Goal: Task Accomplishment & Management: Complete application form

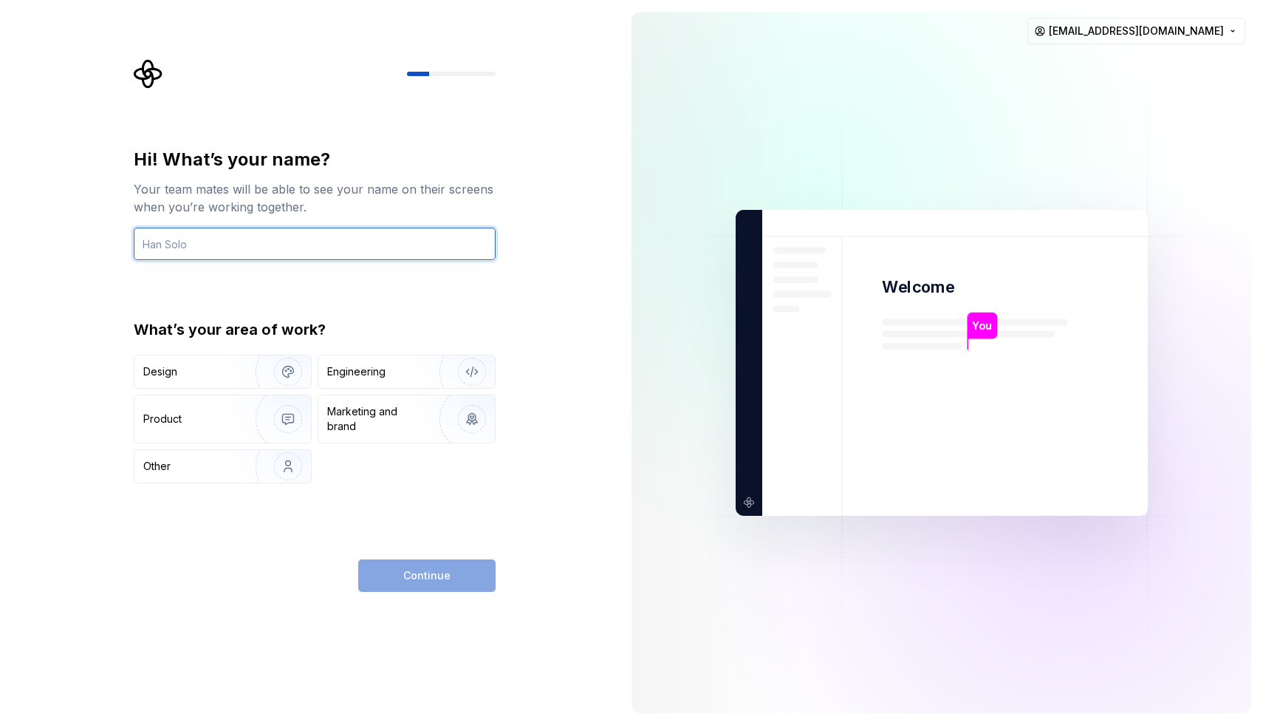
click at [251, 252] on input "text" at bounding box center [315, 243] width 362 height 32
click at [80, 388] on div "Hi! What’s your name? Your team mates will be able to see your name on their sc…" at bounding box center [310, 362] width 620 height 725
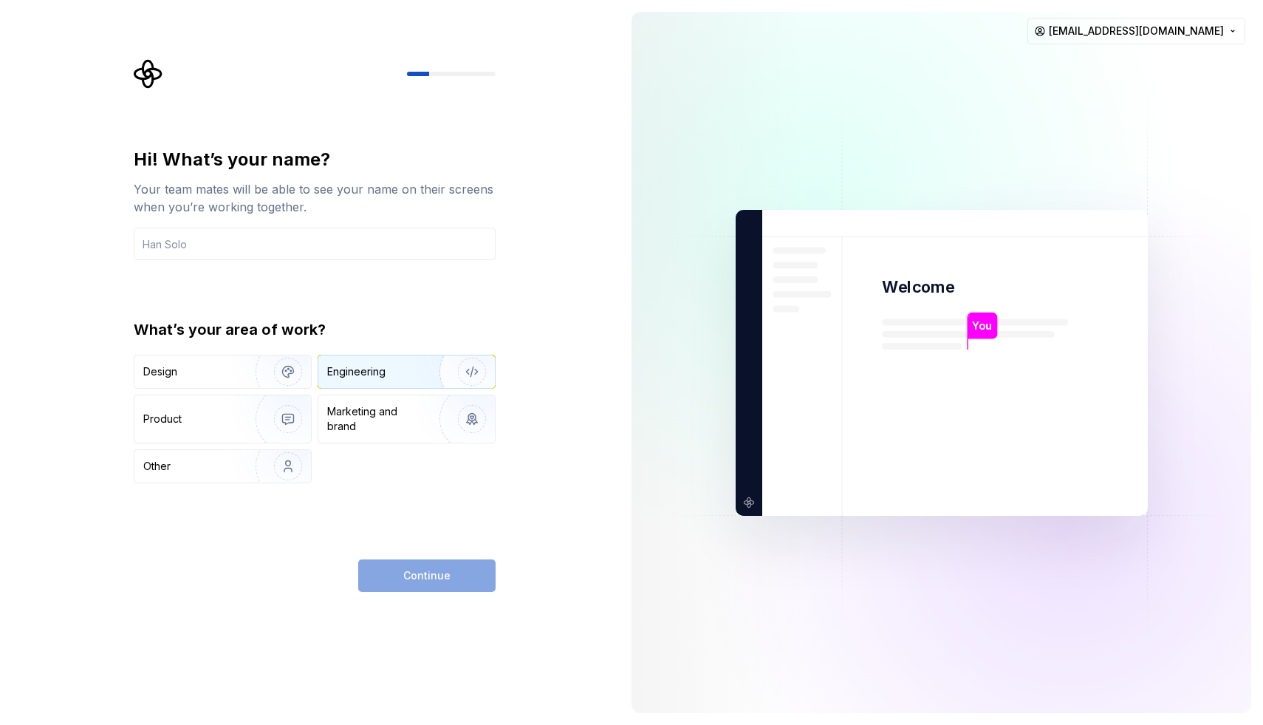
click at [394, 368] on div "Engineering" at bounding box center [385, 371] width 117 height 15
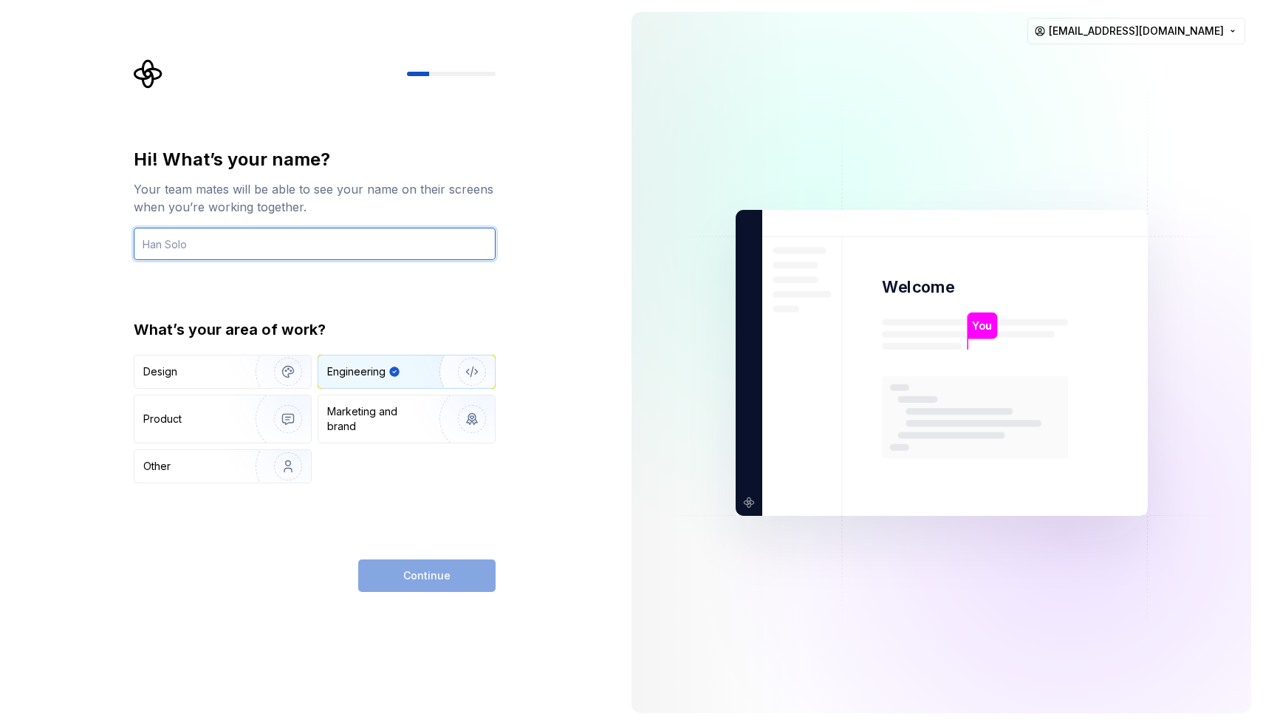
click at [352, 244] on input "text" at bounding box center [315, 243] width 362 height 32
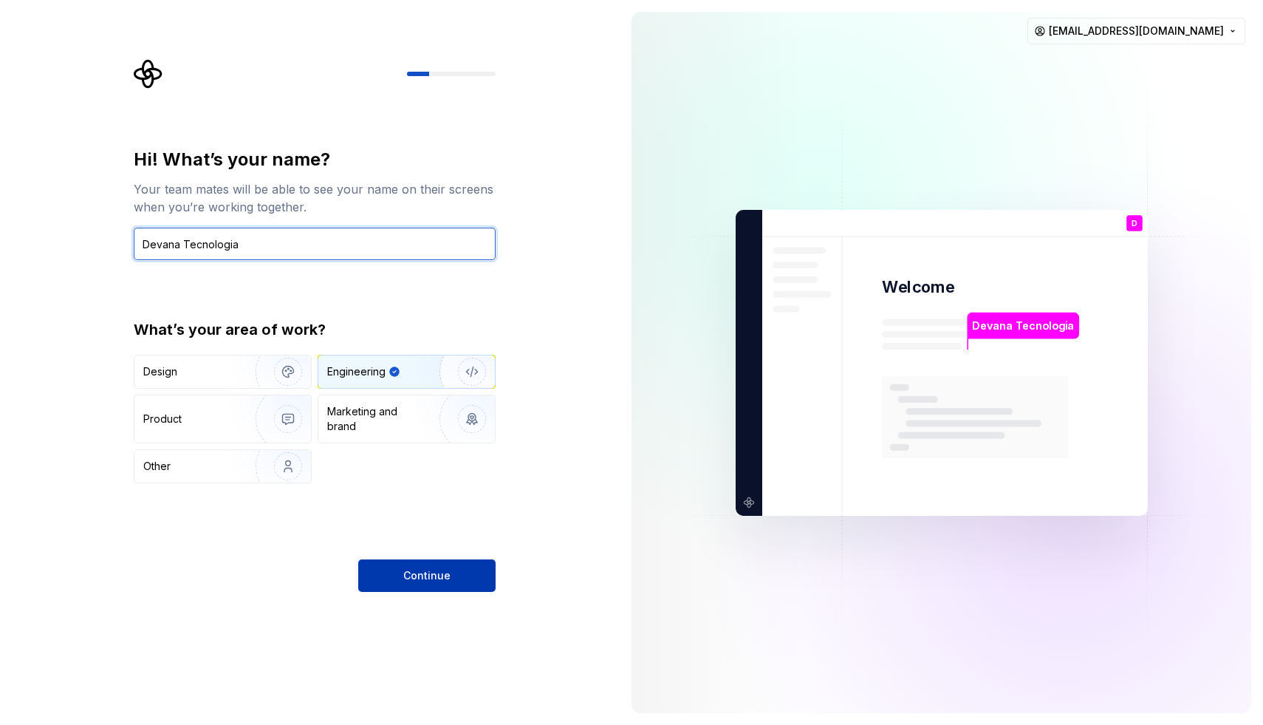
type input "Devana Tecnologia"
click at [392, 582] on button "Continue" at bounding box center [426, 575] width 137 height 32
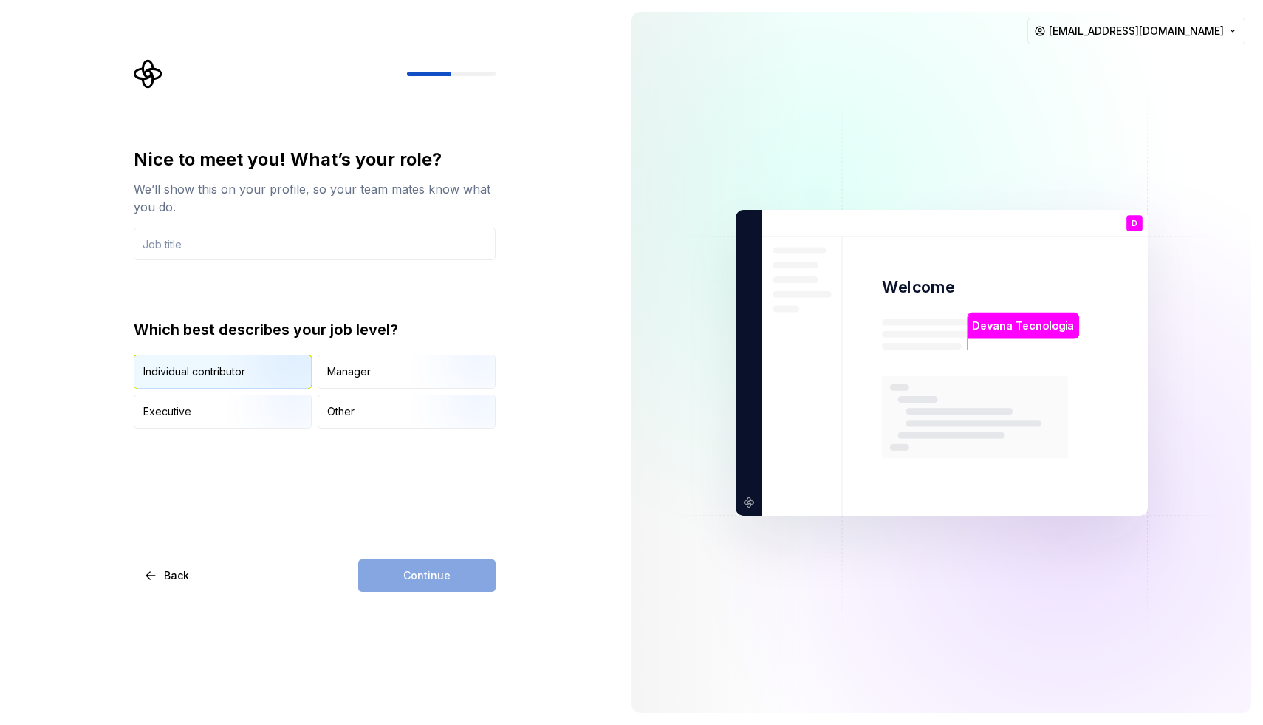
click at [242, 371] on img "button" at bounding box center [275, 389] width 95 height 99
click at [355, 252] on input "text" at bounding box center [315, 243] width 362 height 32
type input "web developer"
click at [388, 576] on button "Continue" at bounding box center [426, 575] width 137 height 32
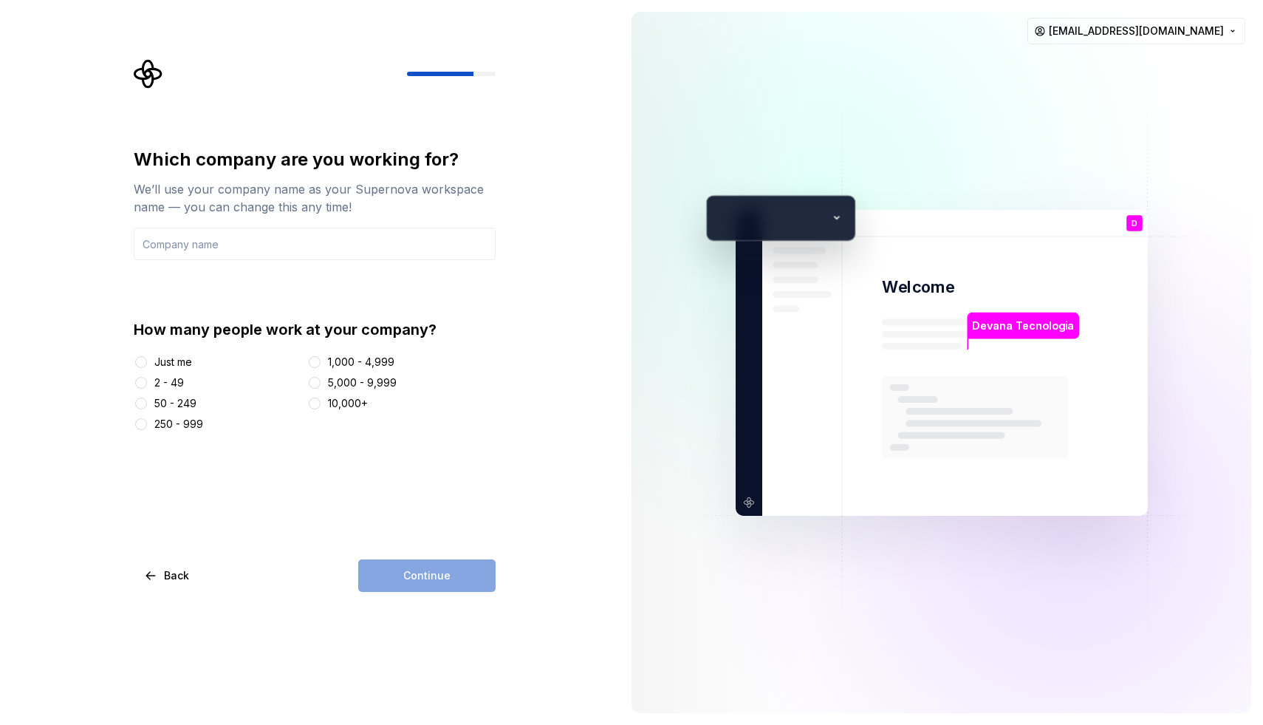
click at [173, 380] on div "2 - 49" at bounding box center [169, 382] width 30 height 15
click at [147, 380] on button "2 - 49" at bounding box center [141, 383] width 12 height 12
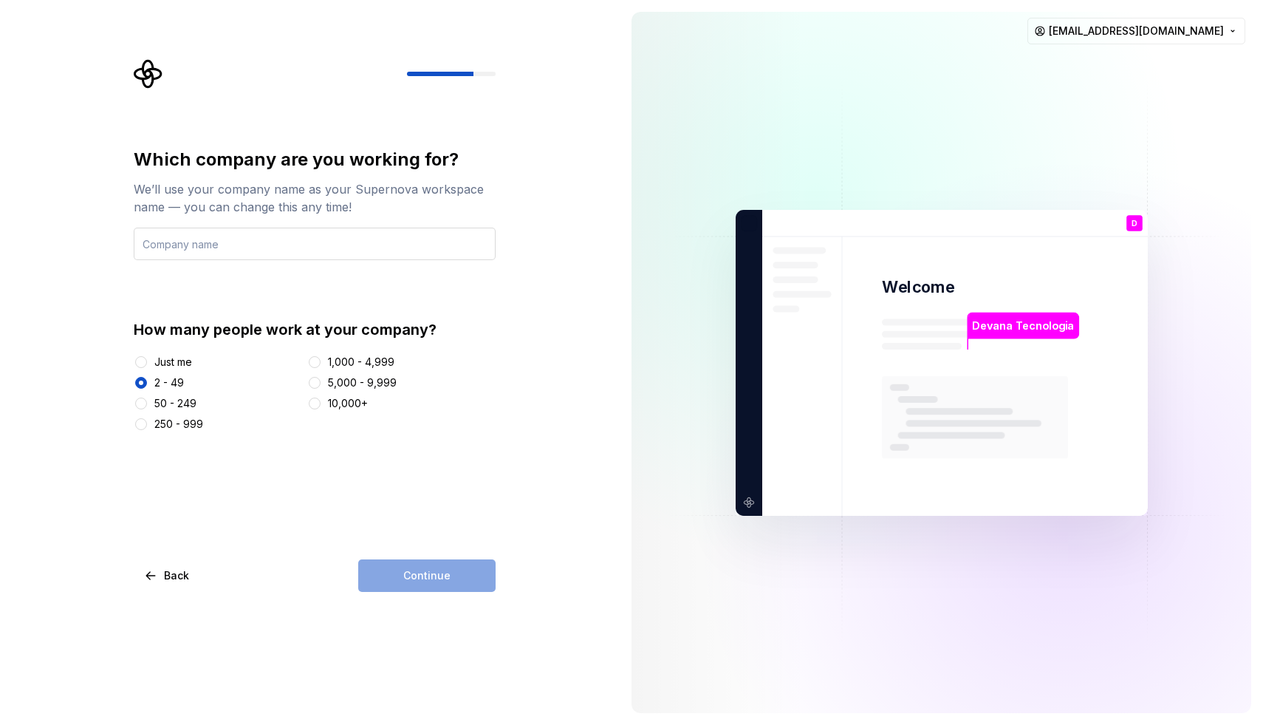
click at [423, 229] on input "text" at bounding box center [315, 243] width 362 height 32
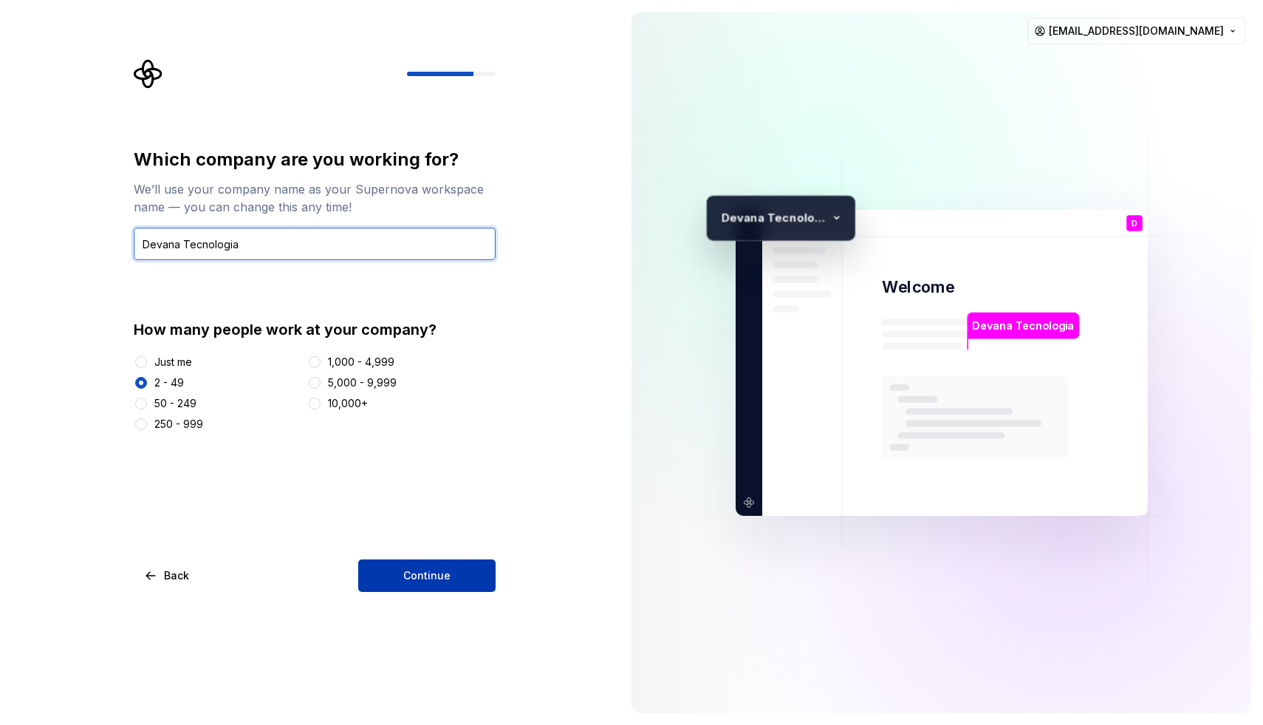
type input "Devana Tecnologia"
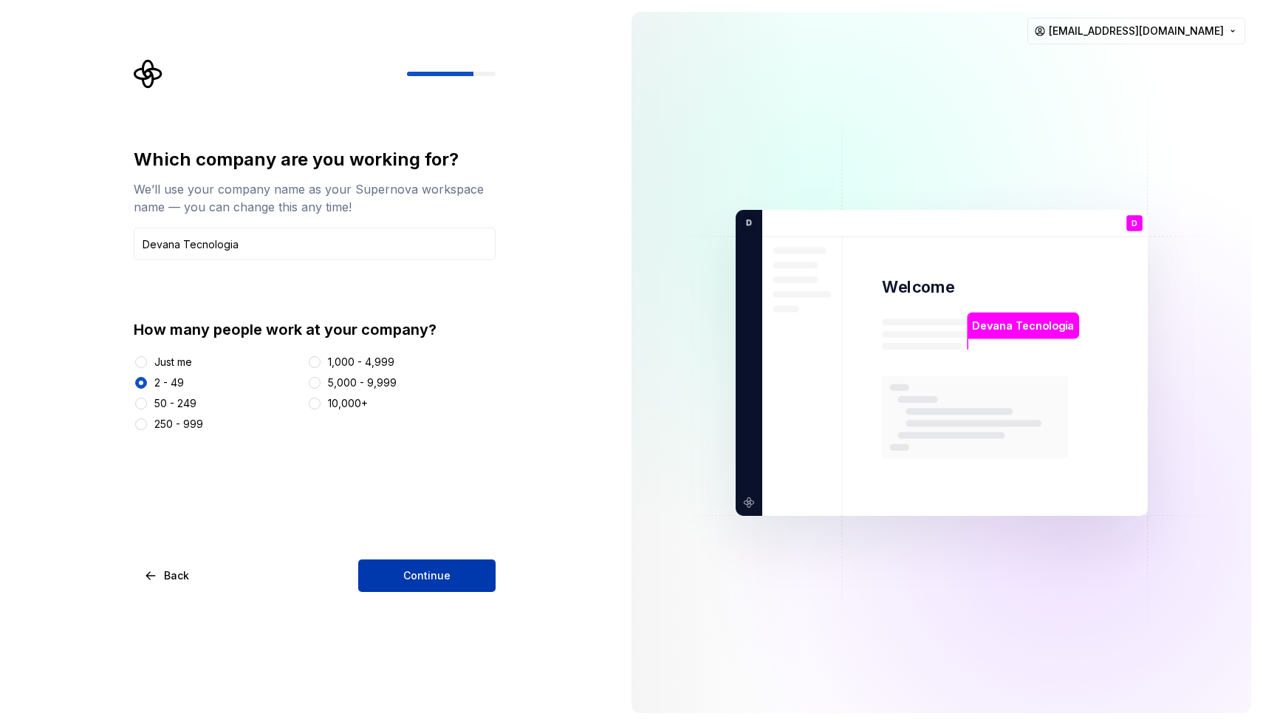
click at [417, 581] on span "Continue" at bounding box center [426, 575] width 47 height 15
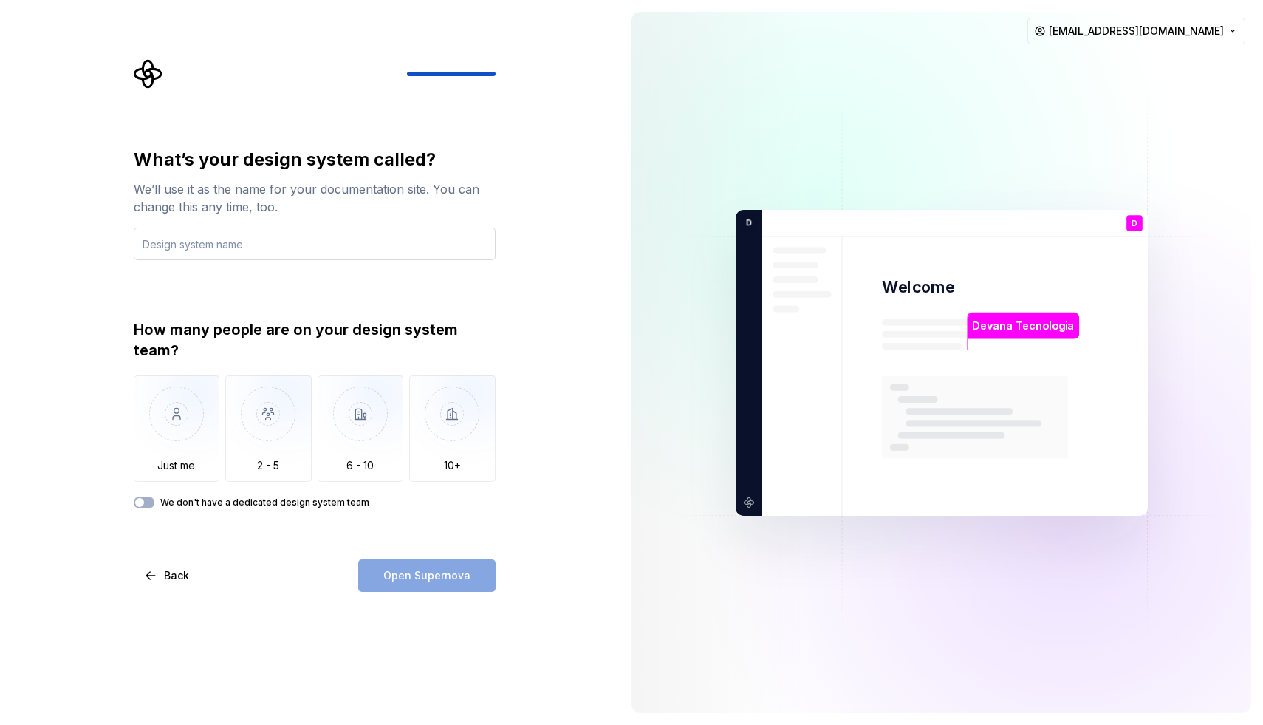
click at [251, 242] on input "text" at bounding box center [315, 243] width 362 height 32
type input "d"
type input "[PERSON_NAME]."
click at [274, 435] on img "button" at bounding box center [268, 424] width 86 height 99
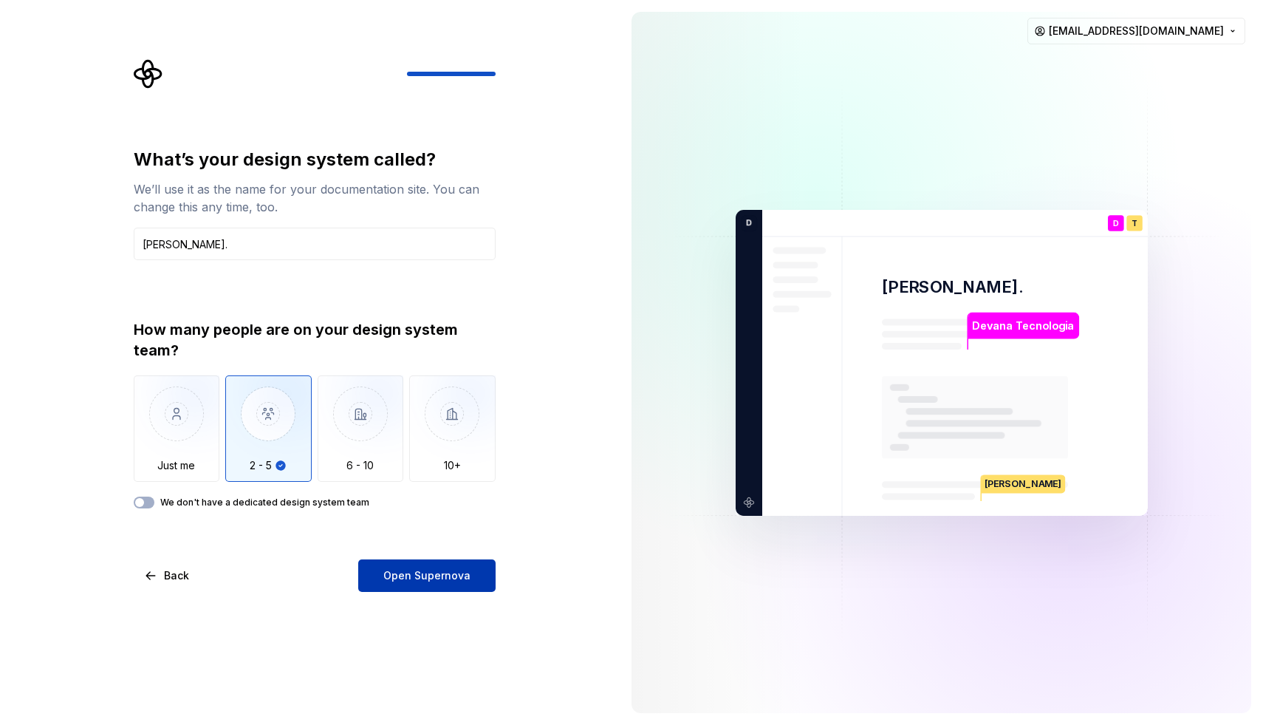
click at [390, 569] on span "Open Supernova" at bounding box center [426, 575] width 87 height 15
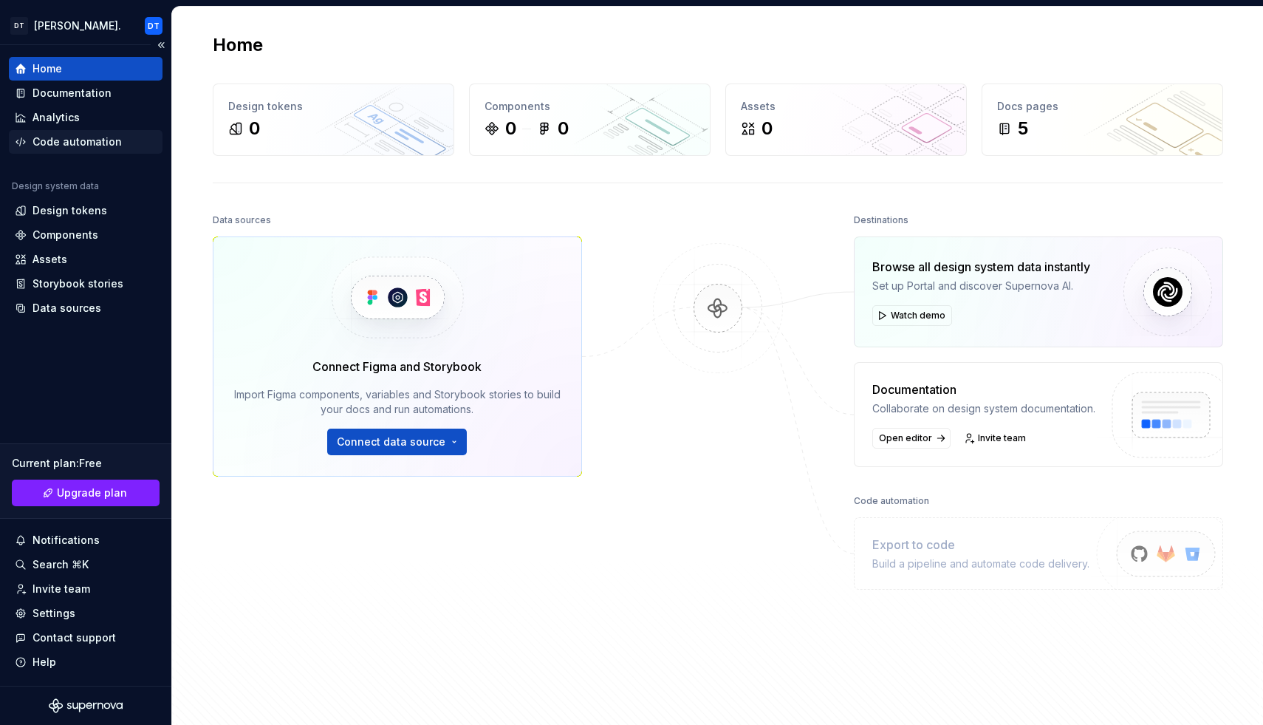
click at [72, 141] on div "Code automation" at bounding box center [76, 141] width 89 height 15
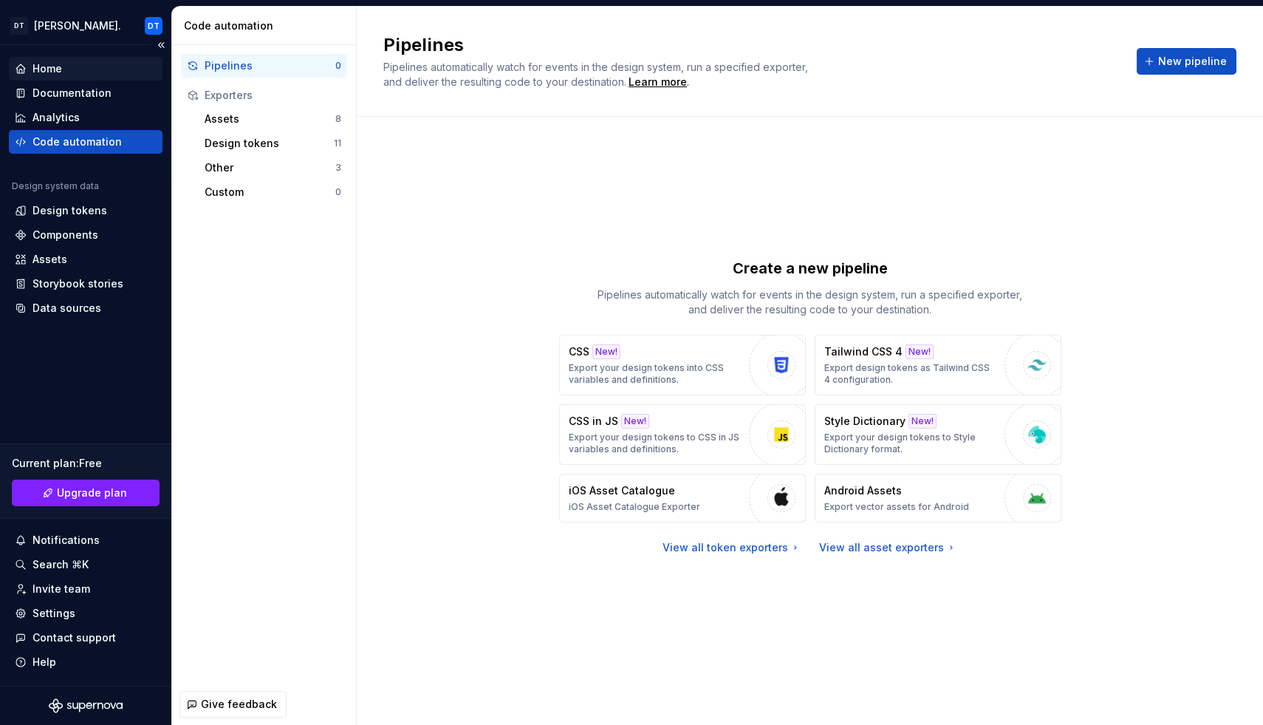
click at [75, 65] on div "Home" at bounding box center [86, 68] width 142 height 15
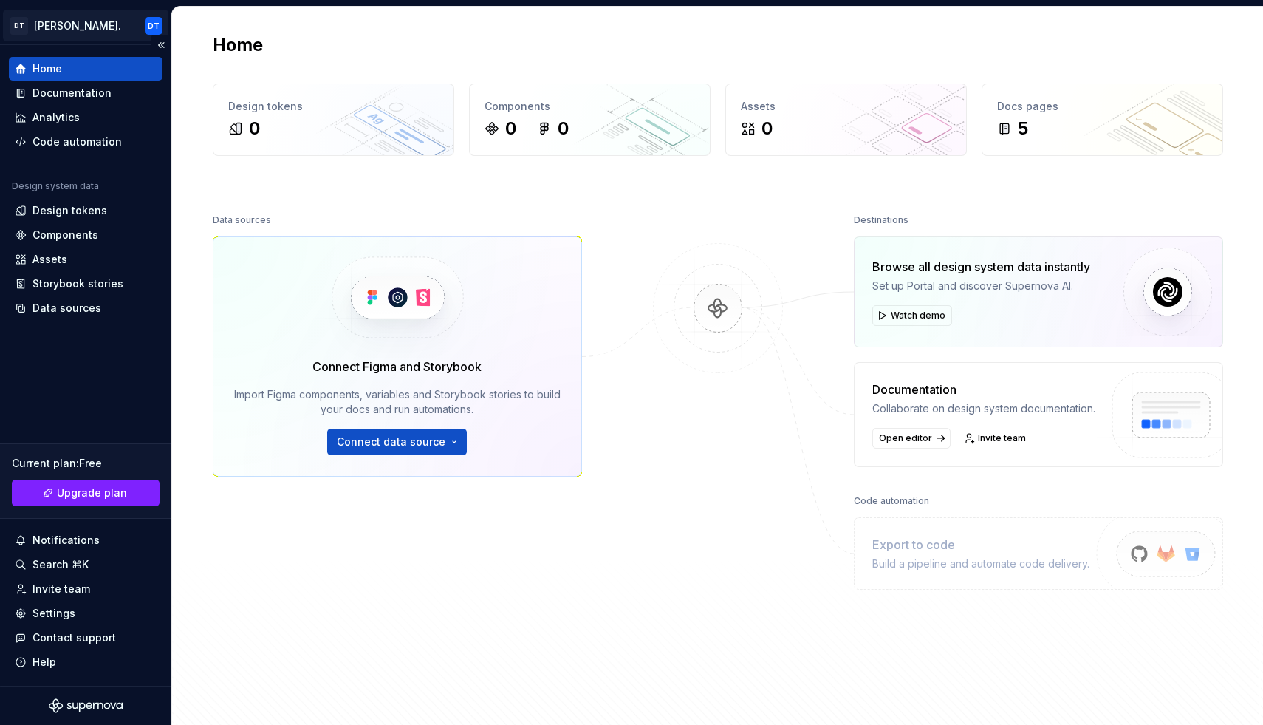
click at [35, 16] on html "DT Devana Tec. DT Home Documentation Analytics Code automation Design system da…" at bounding box center [631, 362] width 1263 height 725
click at [97, 137] on div "Code automation" at bounding box center [76, 141] width 89 height 15
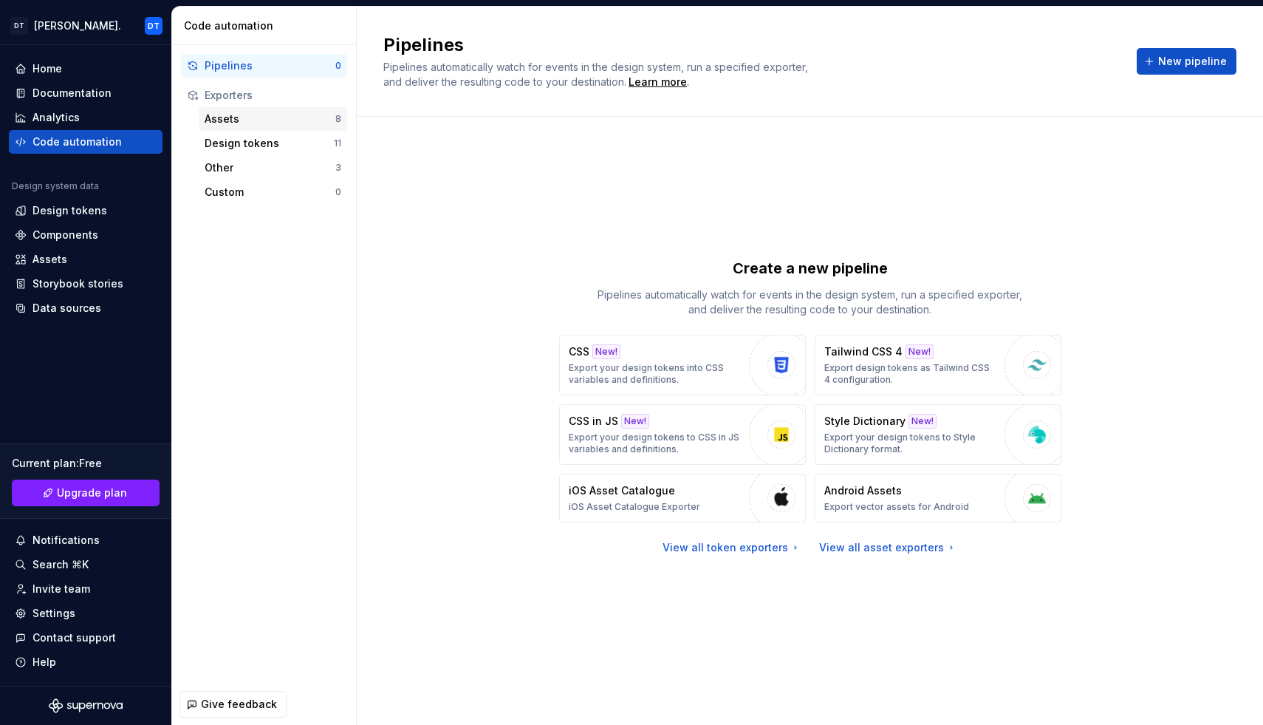
click at [249, 114] on div "Assets" at bounding box center [270, 119] width 131 height 15
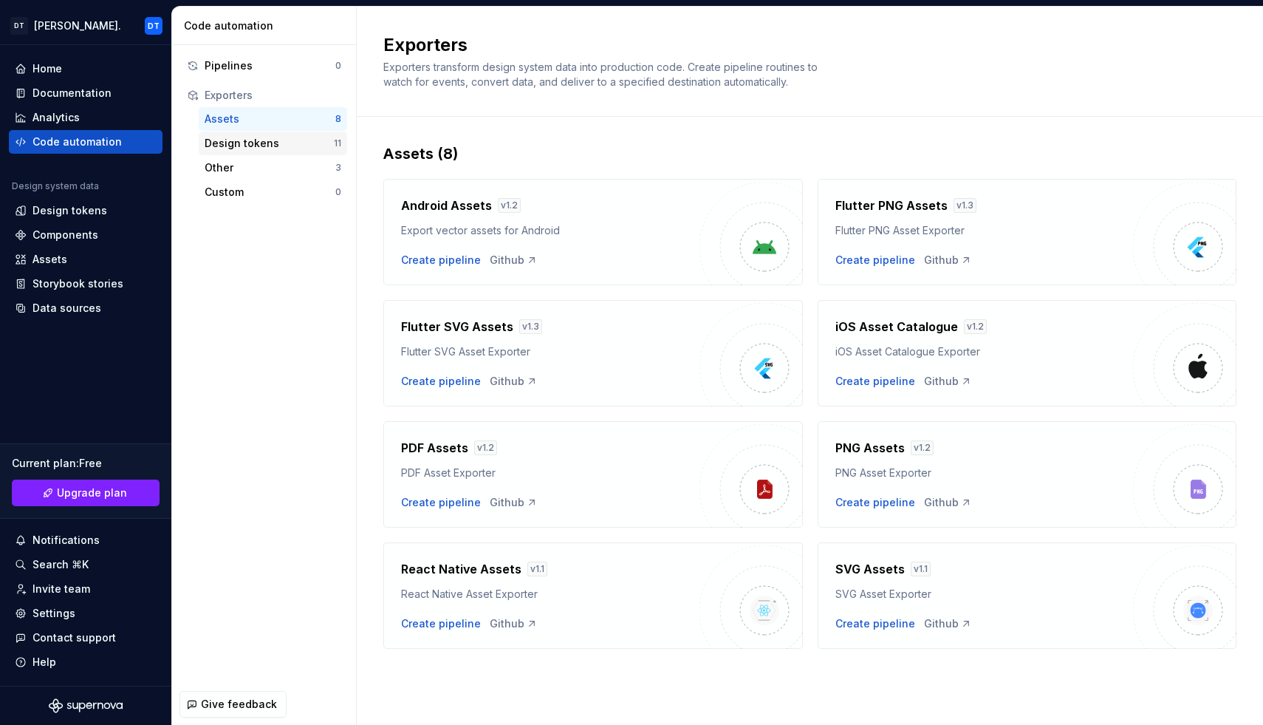
click at [250, 148] on div "Design tokens" at bounding box center [269, 143] width 129 height 15
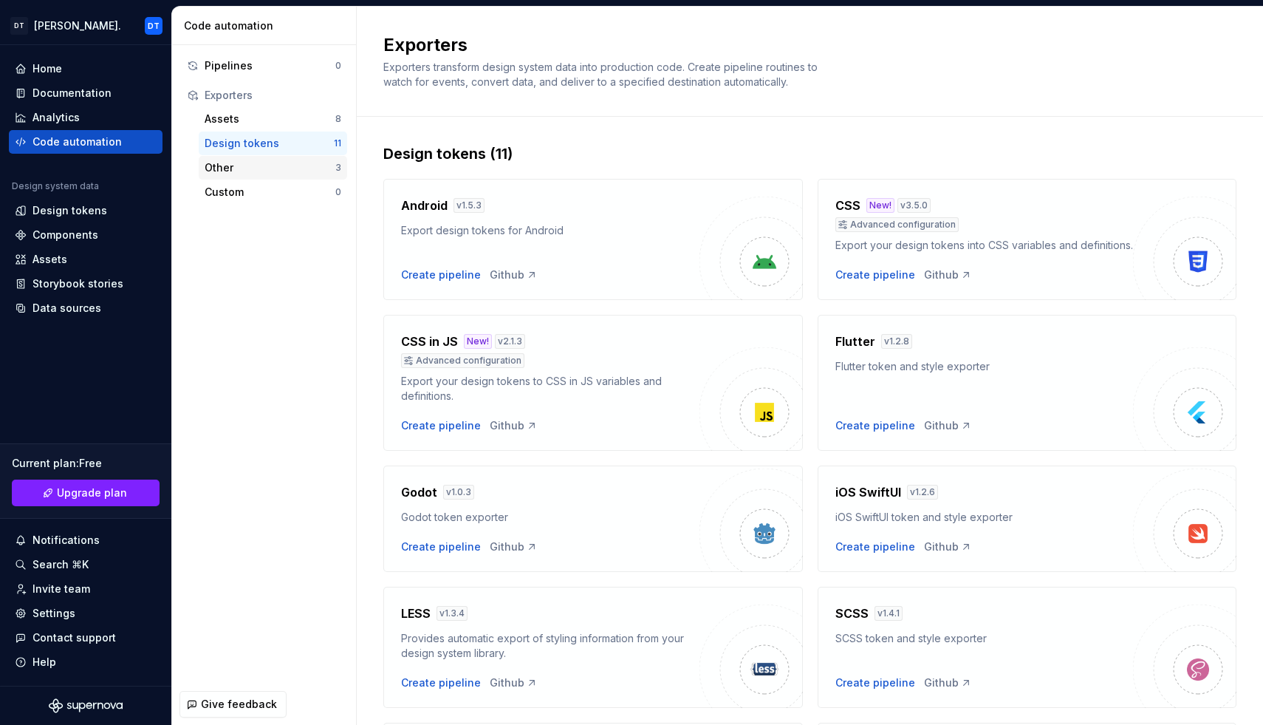
click at [253, 167] on div "Other" at bounding box center [270, 167] width 131 height 15
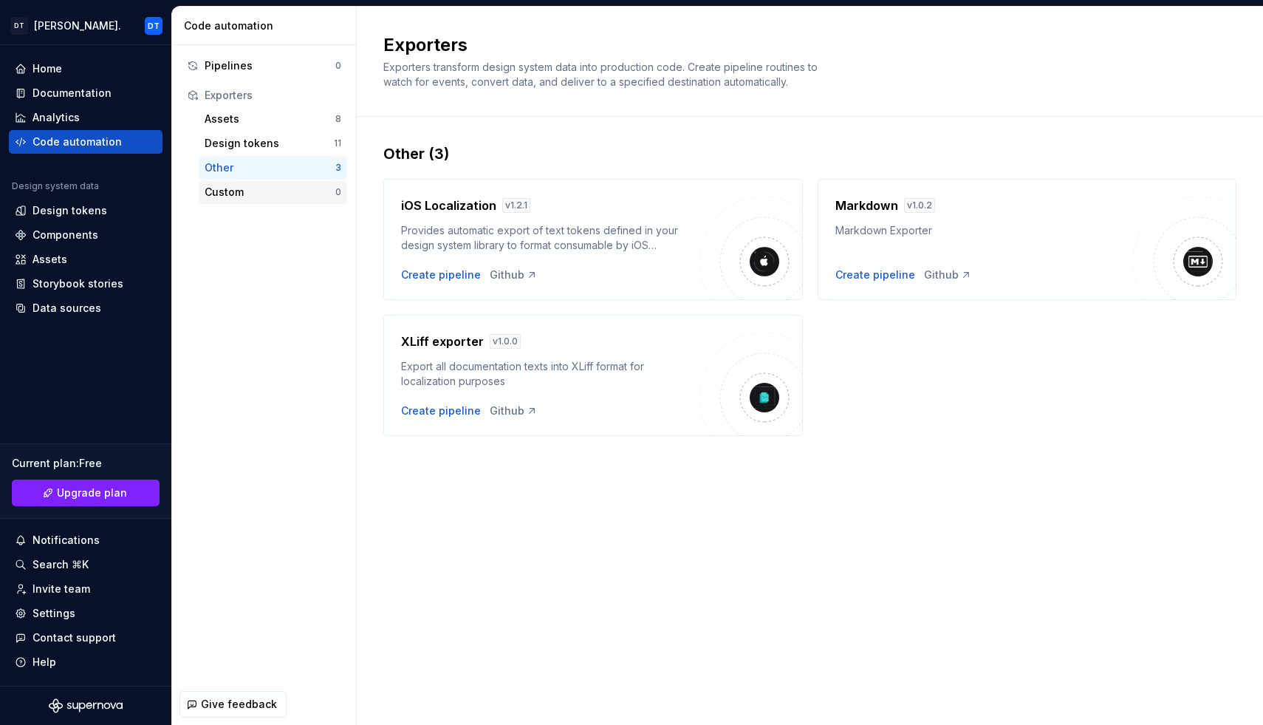
click at [256, 186] on div "Custom" at bounding box center [270, 192] width 131 height 15
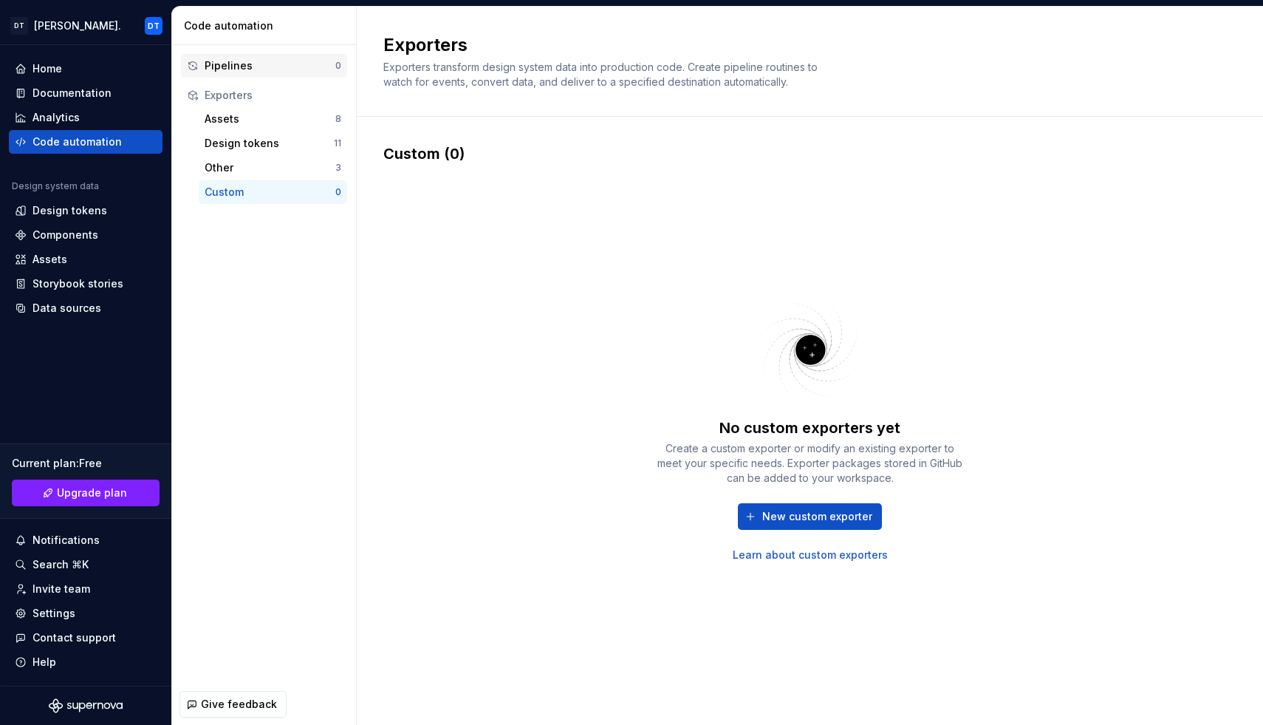
click at [239, 55] on div "Pipelines 0" at bounding box center [264, 66] width 166 height 24
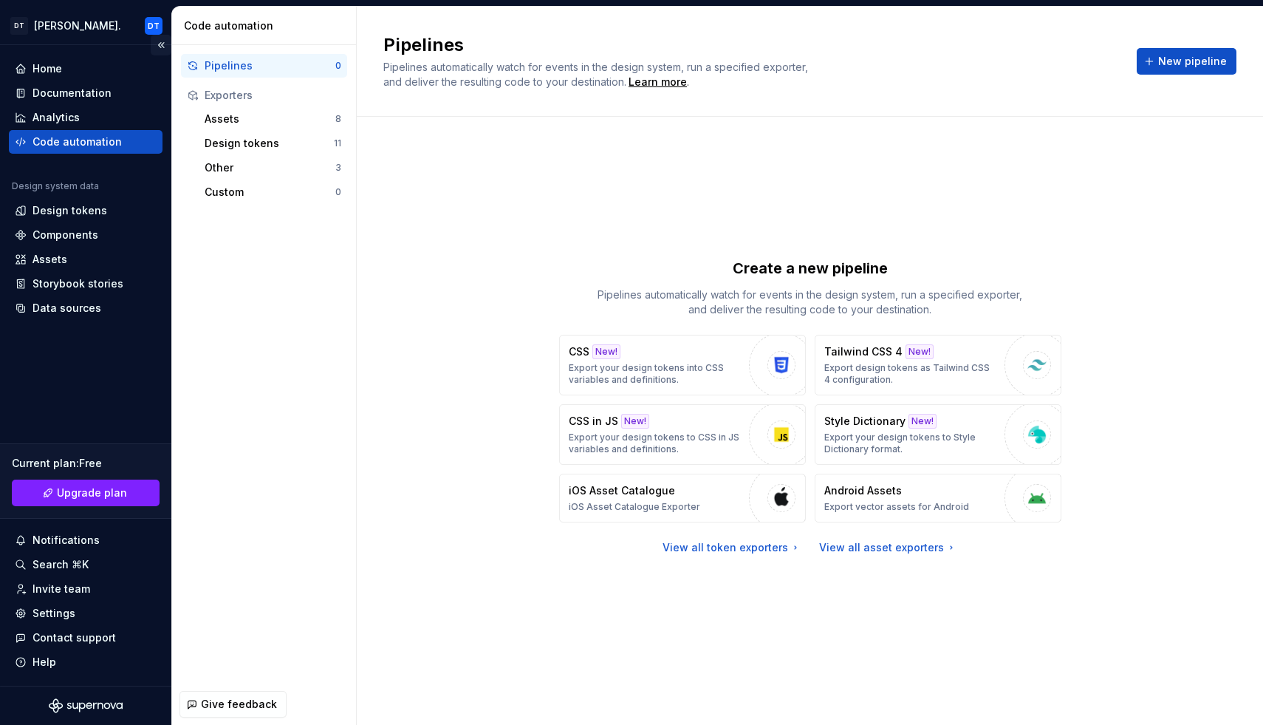
click at [157, 39] on button "Collapse sidebar" at bounding box center [161, 45] width 21 height 21
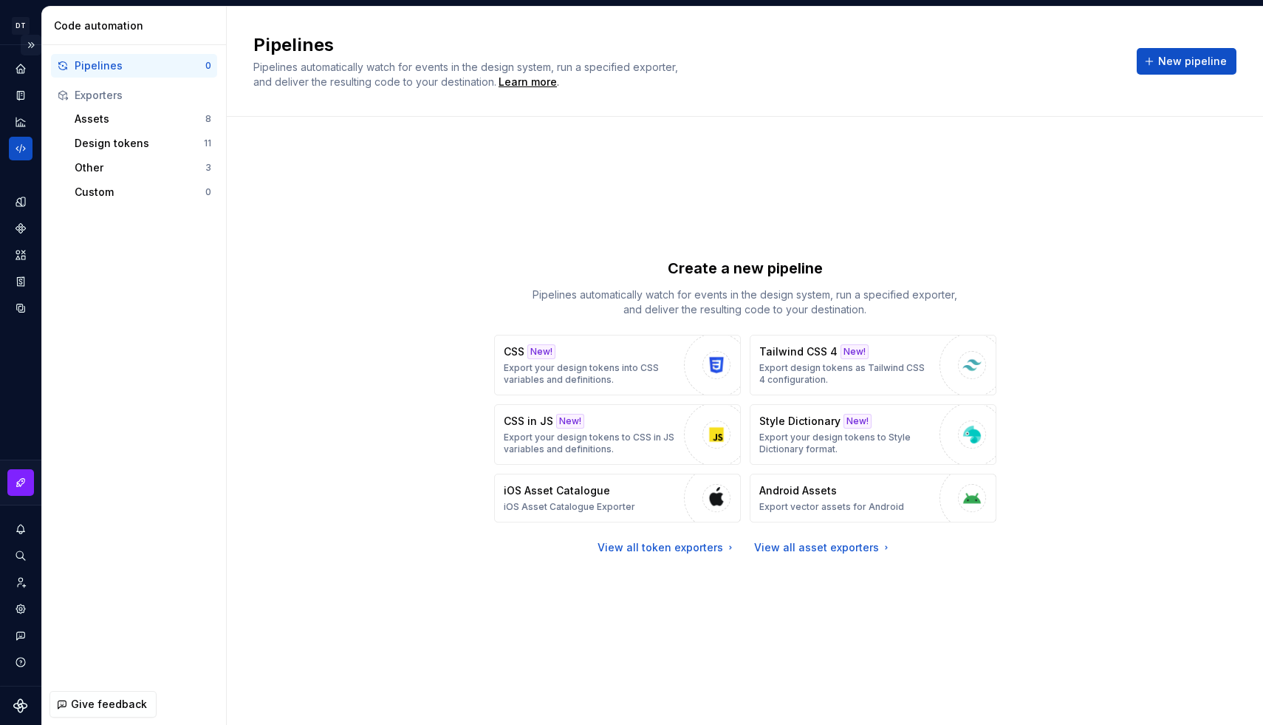
click at [28, 46] on button "Expand sidebar" at bounding box center [31, 45] width 21 height 21
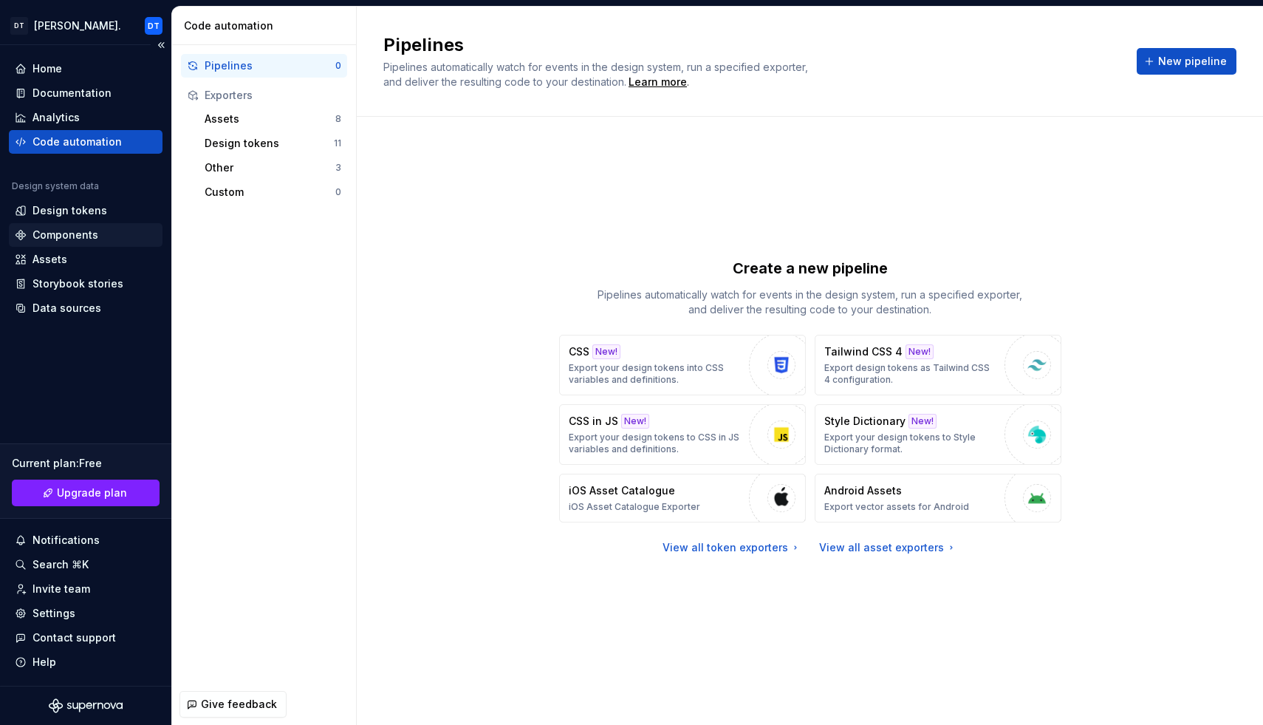
click at [52, 232] on div "Components" at bounding box center [65, 234] width 66 height 15
